Goal: Navigation & Orientation: Find specific page/section

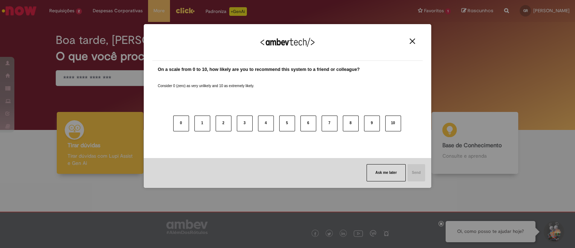
click at [413, 41] on img "Close" at bounding box center [412, 40] width 5 height 5
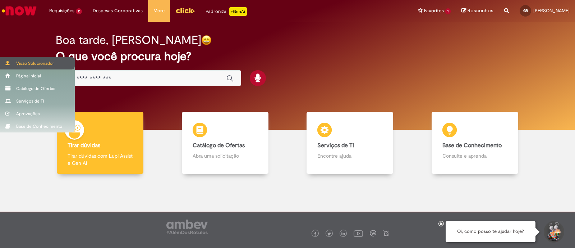
click at [36, 60] on div "Visão Solucionador" at bounding box center [37, 63] width 75 height 13
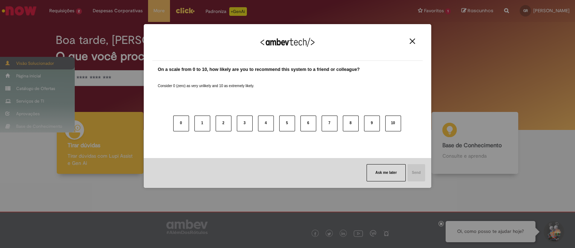
click at [36, 64] on body "Pular para o conteúdo da página Requisições 2 Exibir Todas as Solicitações Matr…" at bounding box center [287, 124] width 575 height 248
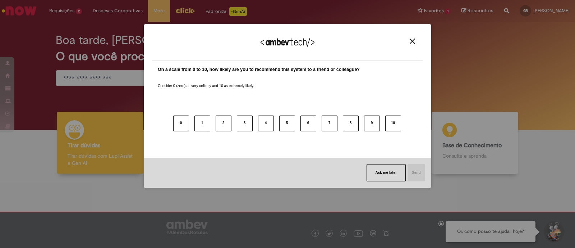
click at [413, 42] on img "Close" at bounding box center [412, 40] width 5 height 5
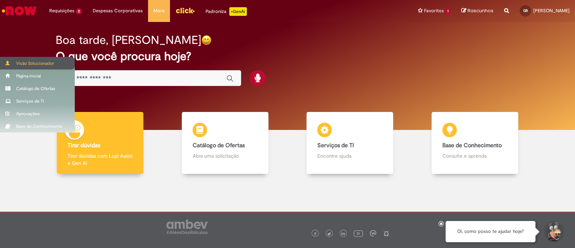
click at [4, 63] on div "Visão Solucionador" at bounding box center [37, 63] width 75 height 13
